Goal: Entertainment & Leisure: Browse casually

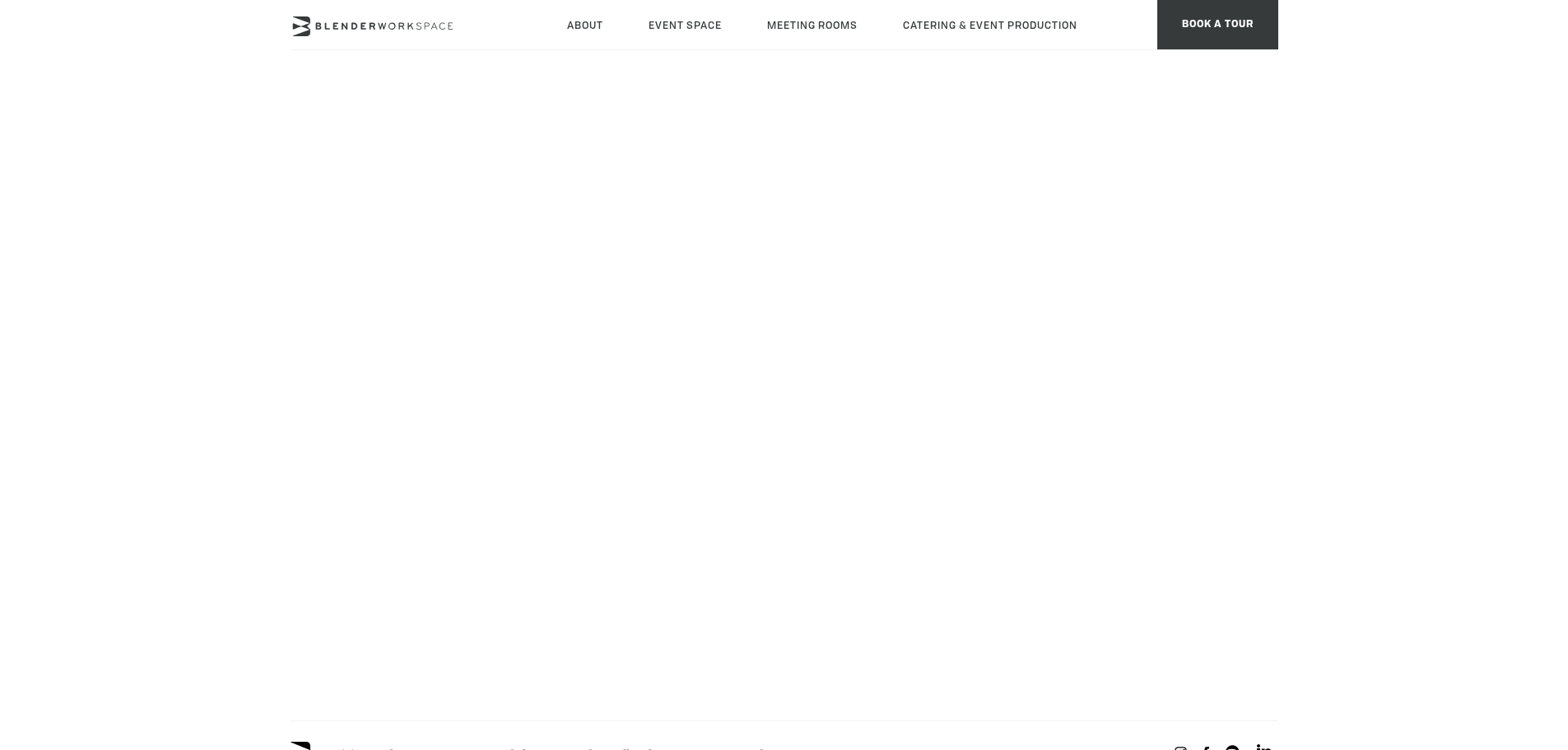
scroll to position [83, 0]
click at [228, 503] on body "Skip to main content About Neighborhood Global Collective Journal Event Space T…" at bounding box center [784, 646] width 1568 height 1258
